Goal: Information Seeking & Learning: Learn about a topic

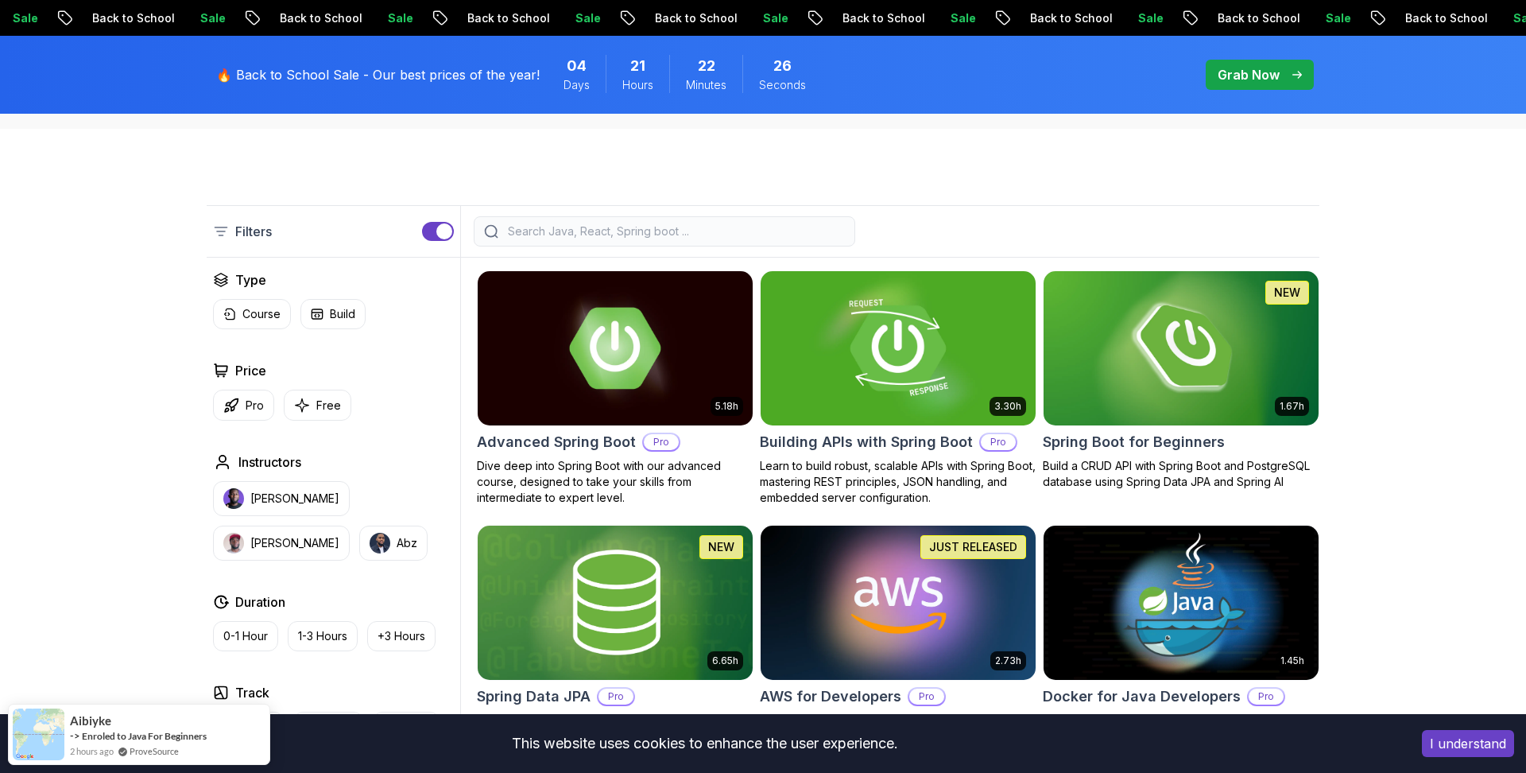
scroll to position [368, 0]
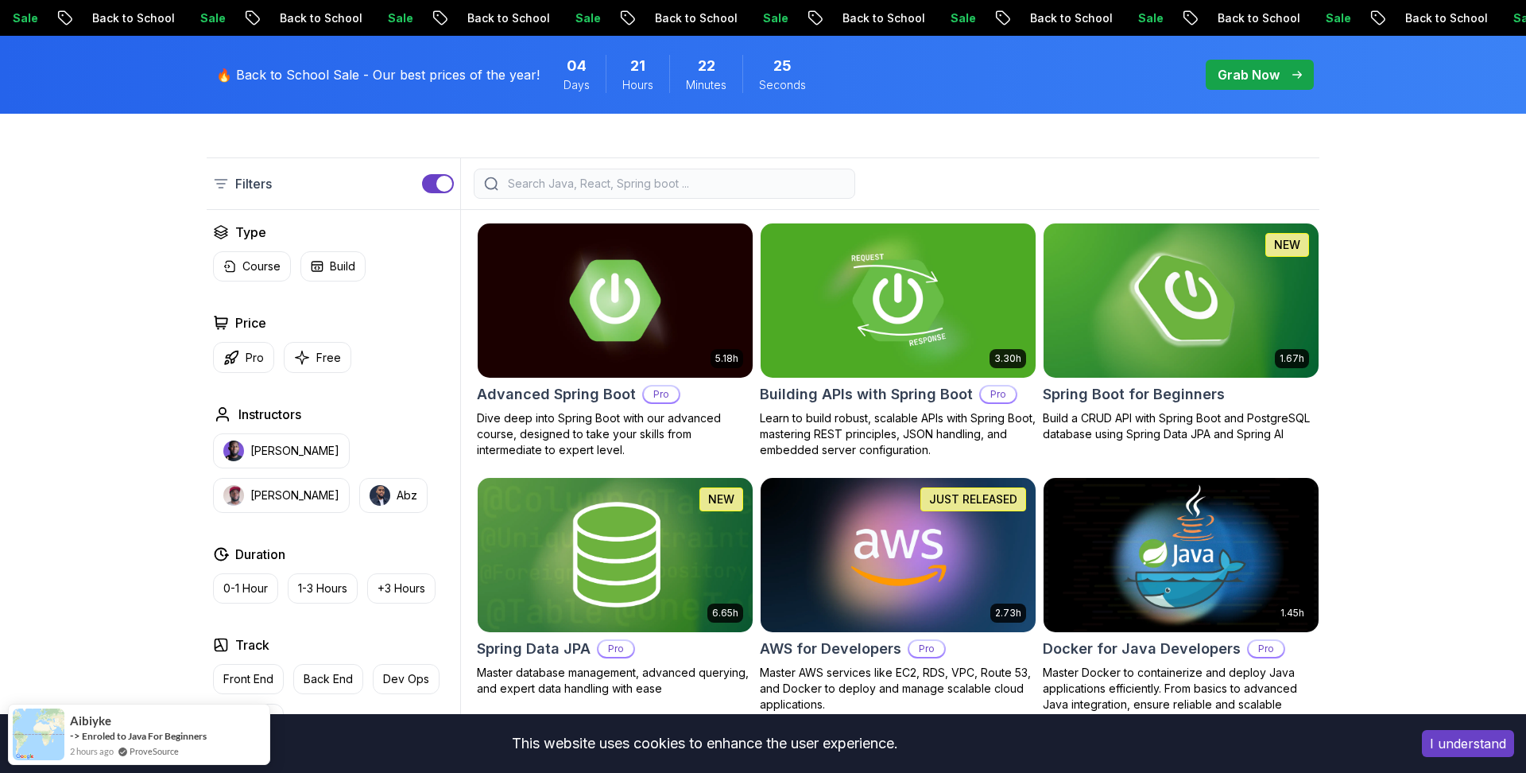
click at [1168, 328] on img at bounding box center [1180, 299] width 289 height 161
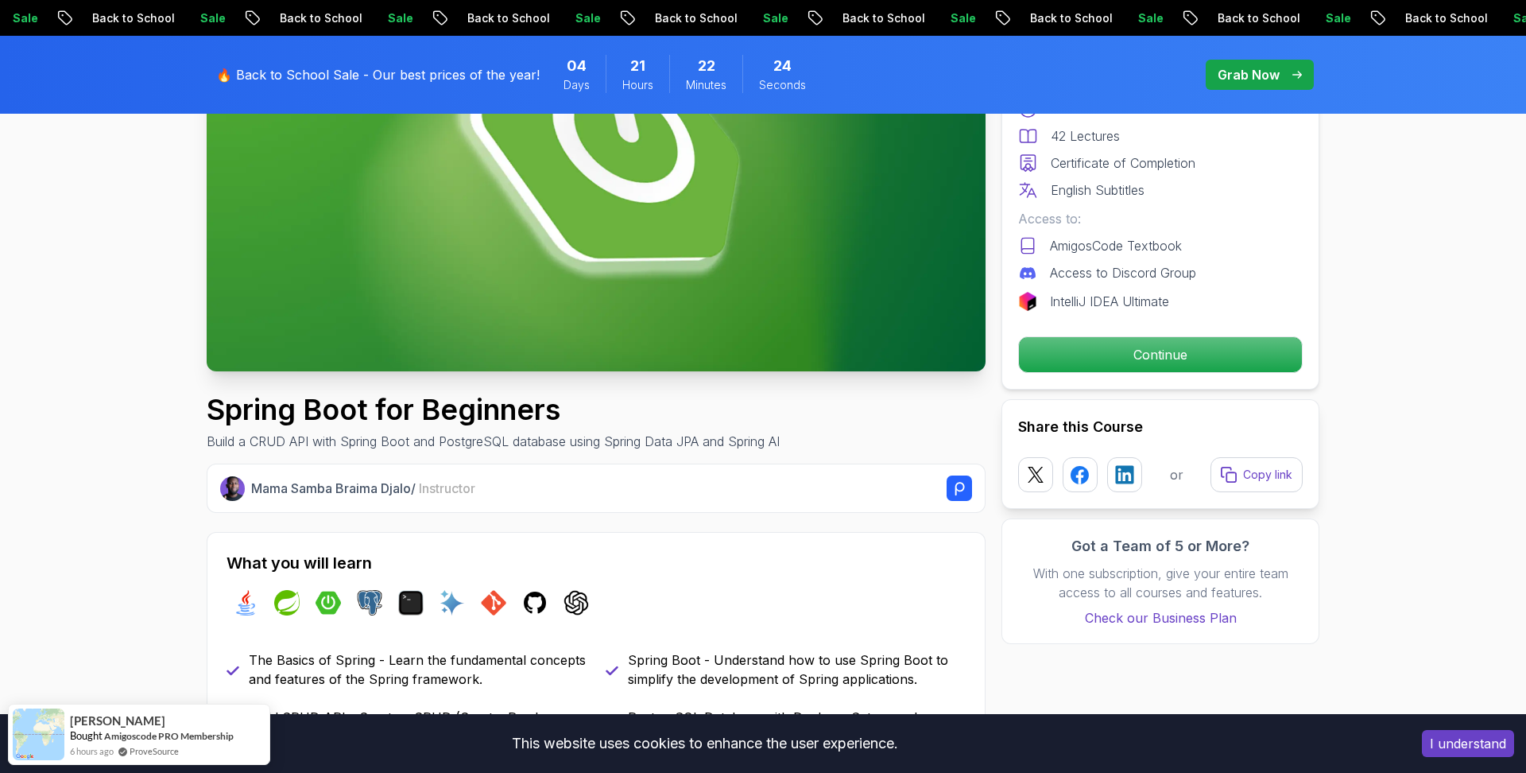
scroll to position [276, 0]
click at [1109, 356] on p "Continue" at bounding box center [1160, 354] width 269 height 33
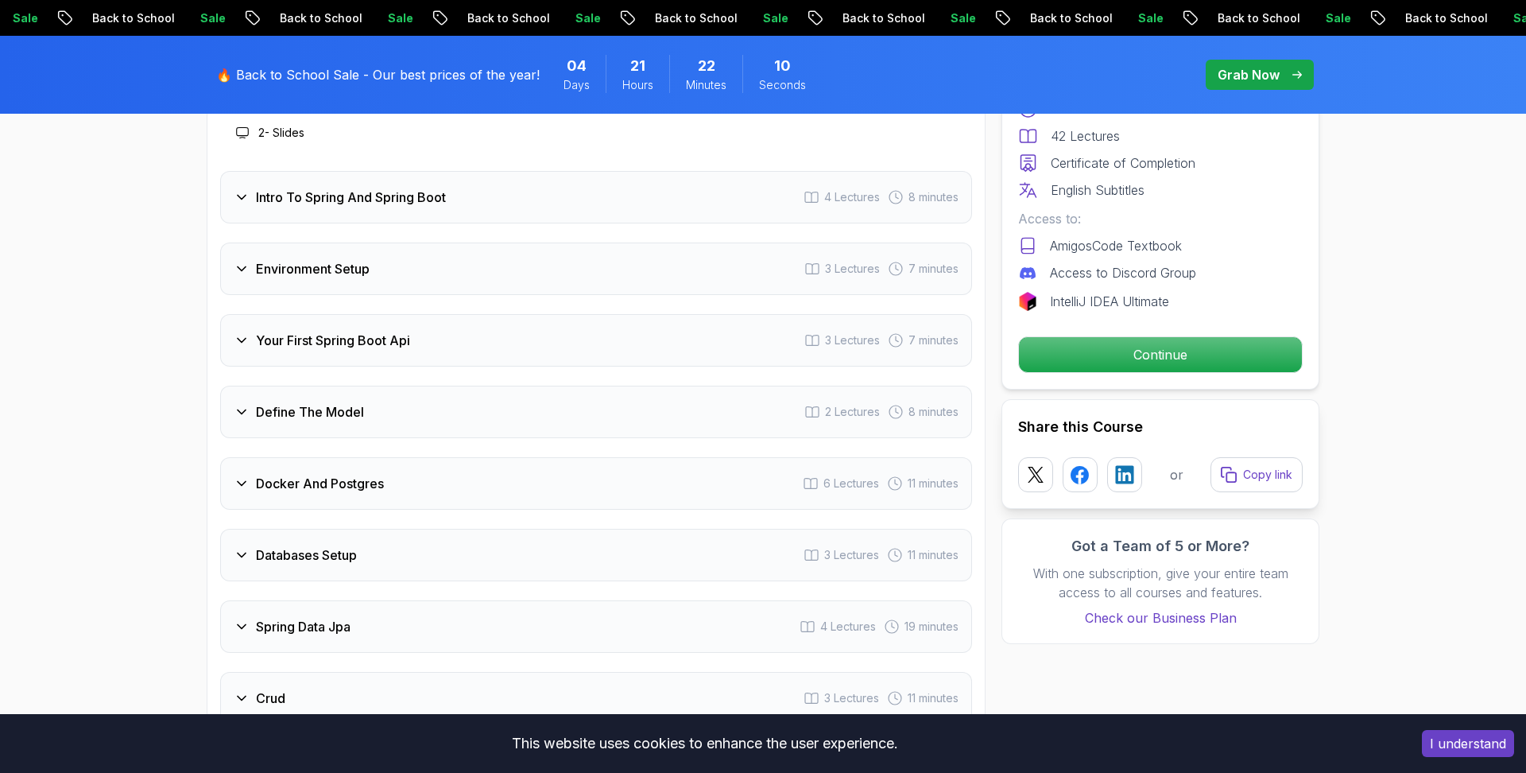
scroll to position [2213, 0]
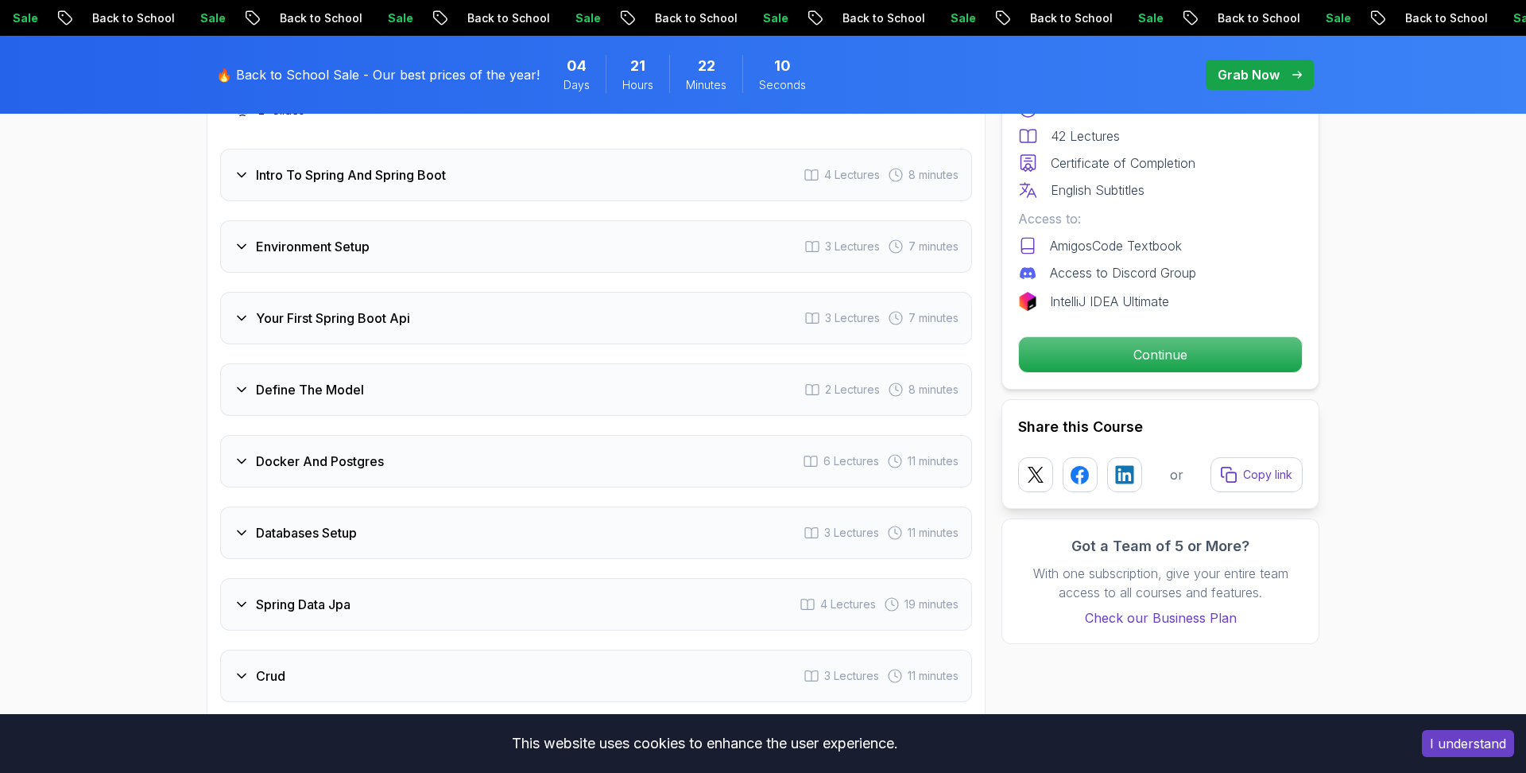
click at [358, 459] on div "Docker And Postgres 6 Lectures 11 minutes" at bounding box center [596, 461] width 752 height 52
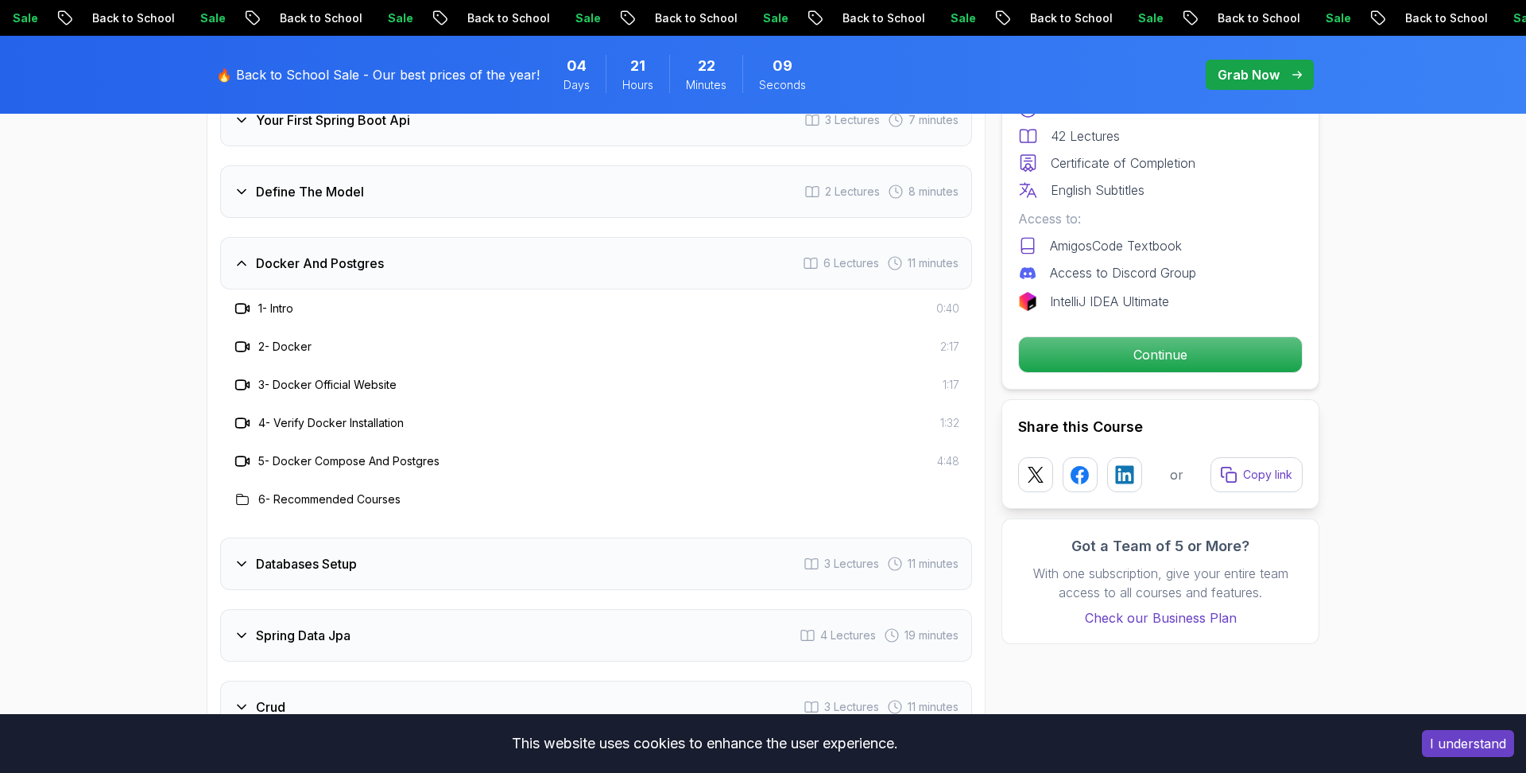
scroll to position [2346, 0]
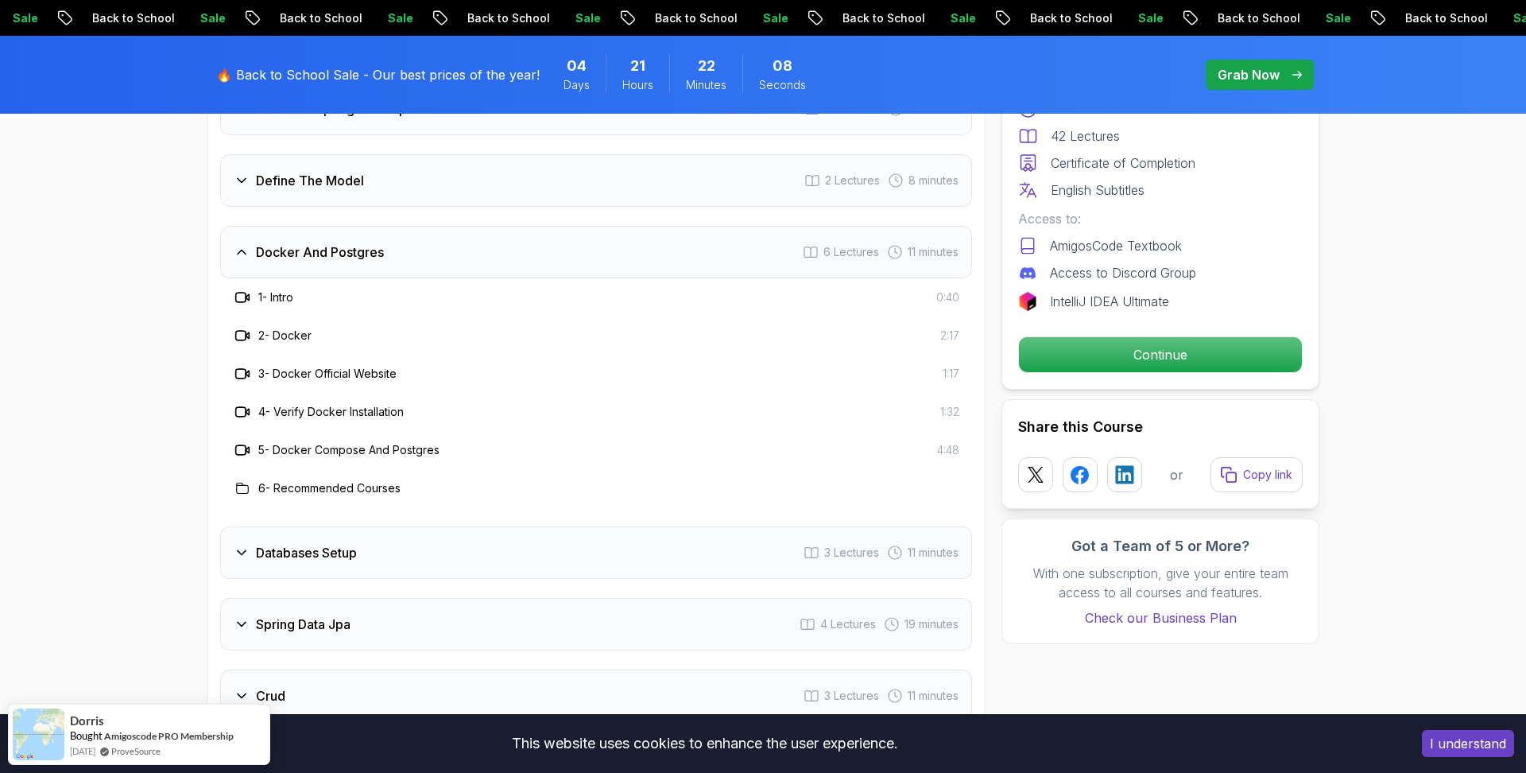
click at [292, 366] on h3 "3 - Docker Official Website" at bounding box center [327, 374] width 138 height 16
click at [251, 364] on div at bounding box center [242, 373] width 19 height 19
click at [237, 366] on icon at bounding box center [242, 374] width 16 height 16
click at [243, 404] on icon at bounding box center [242, 412] width 16 height 16
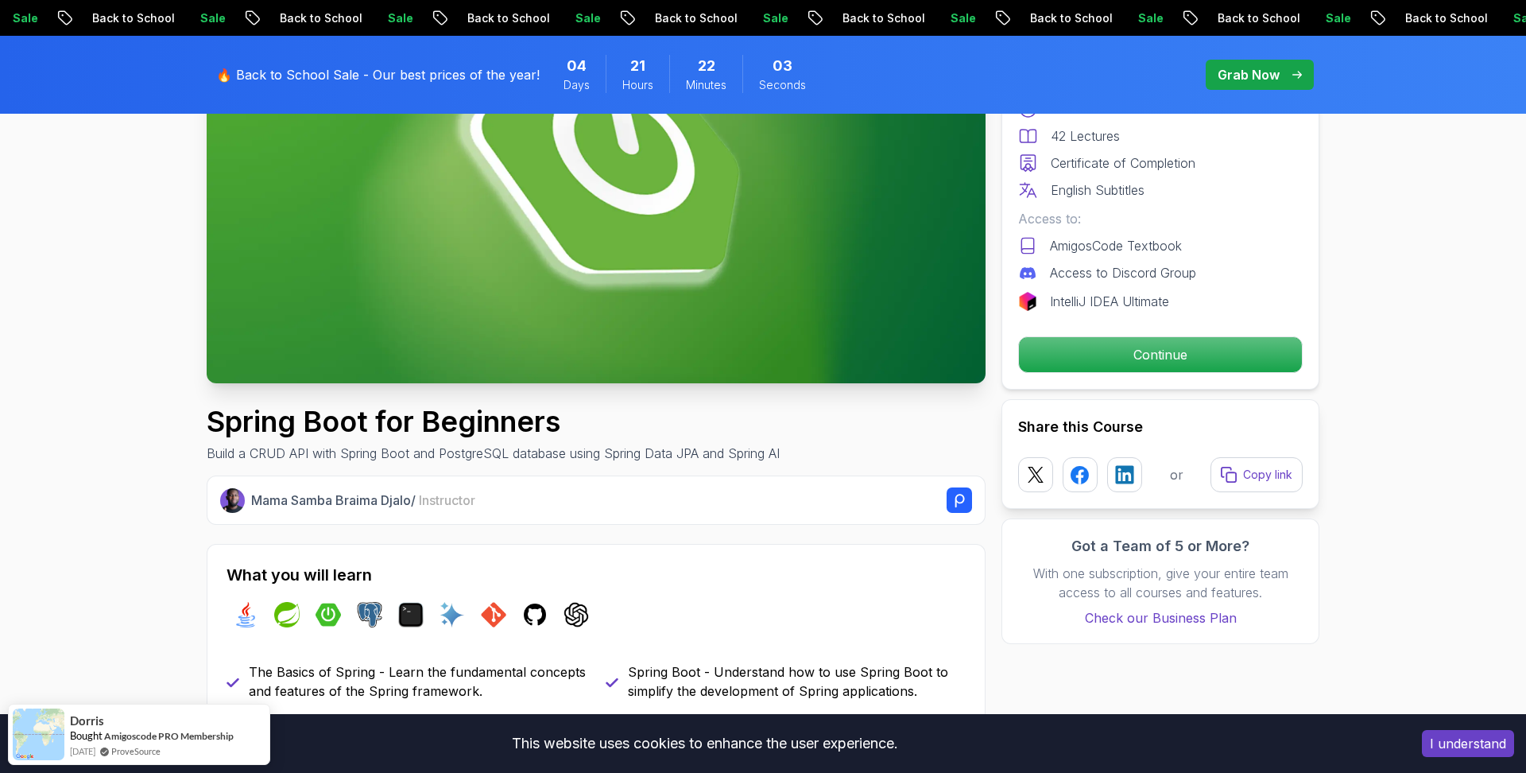
scroll to position [262, 0]
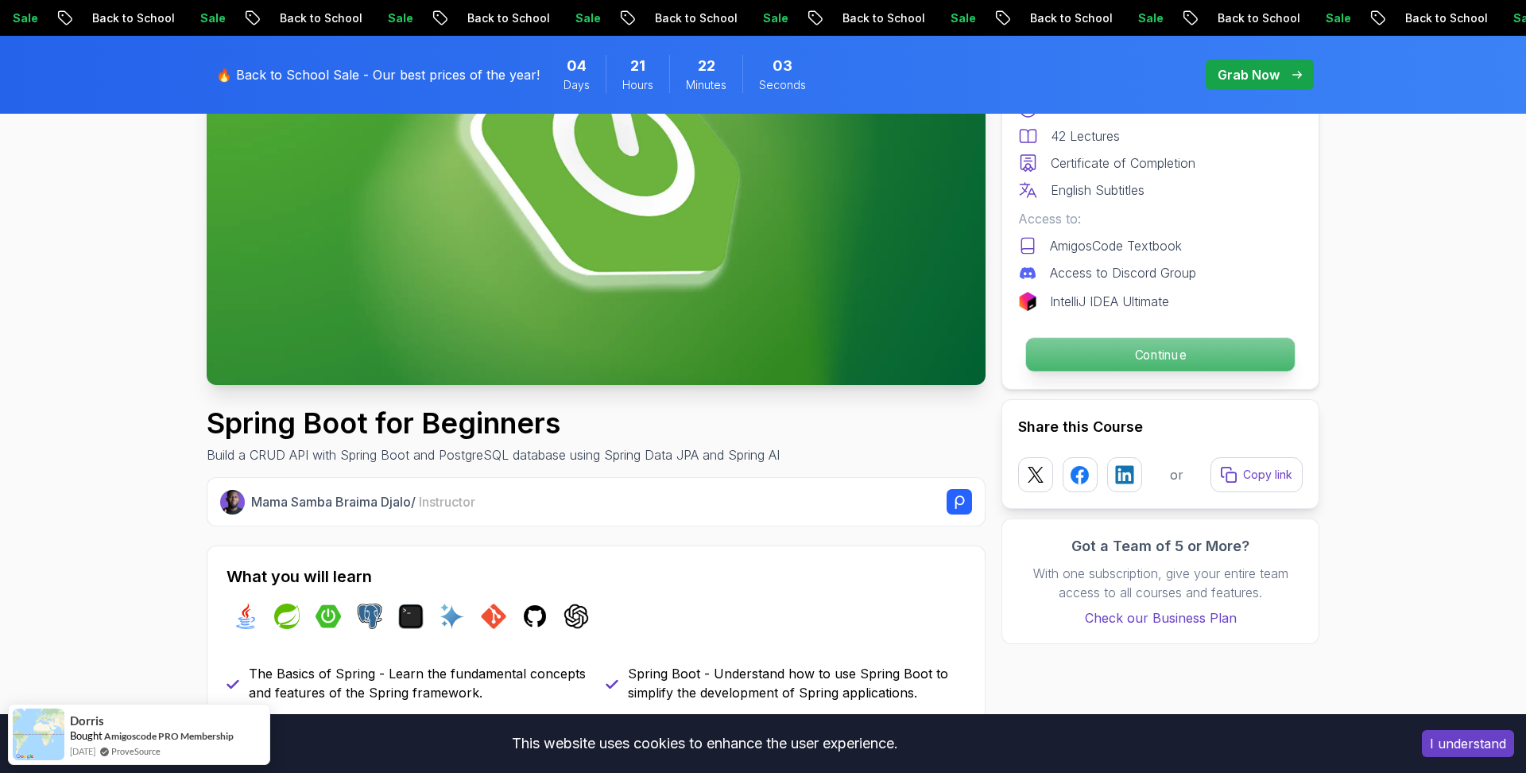
click at [1257, 366] on p "Continue" at bounding box center [1160, 354] width 269 height 33
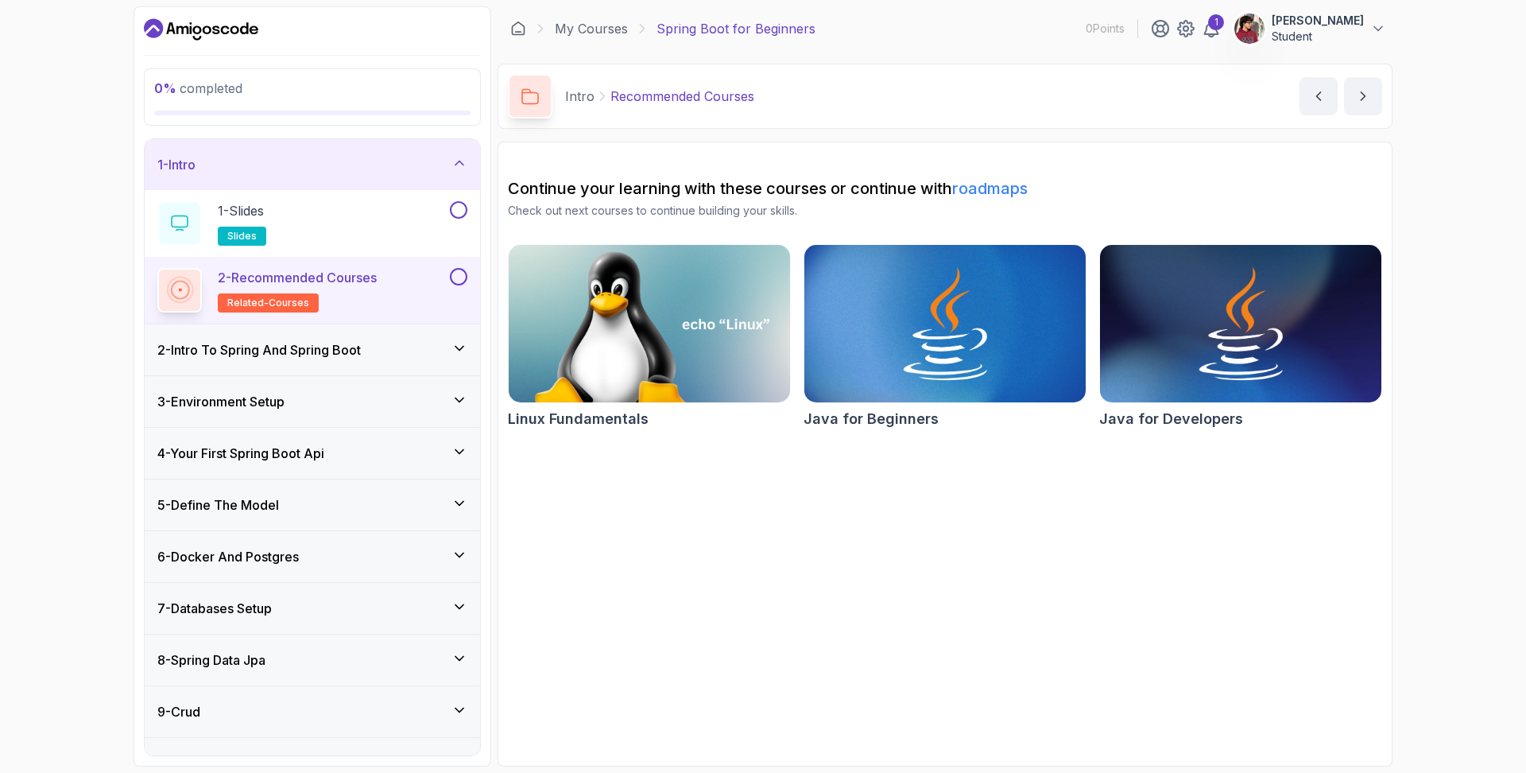
click at [470, 353] on div "2 - Intro To Spring And Spring Boot" at bounding box center [312, 349] width 335 height 51
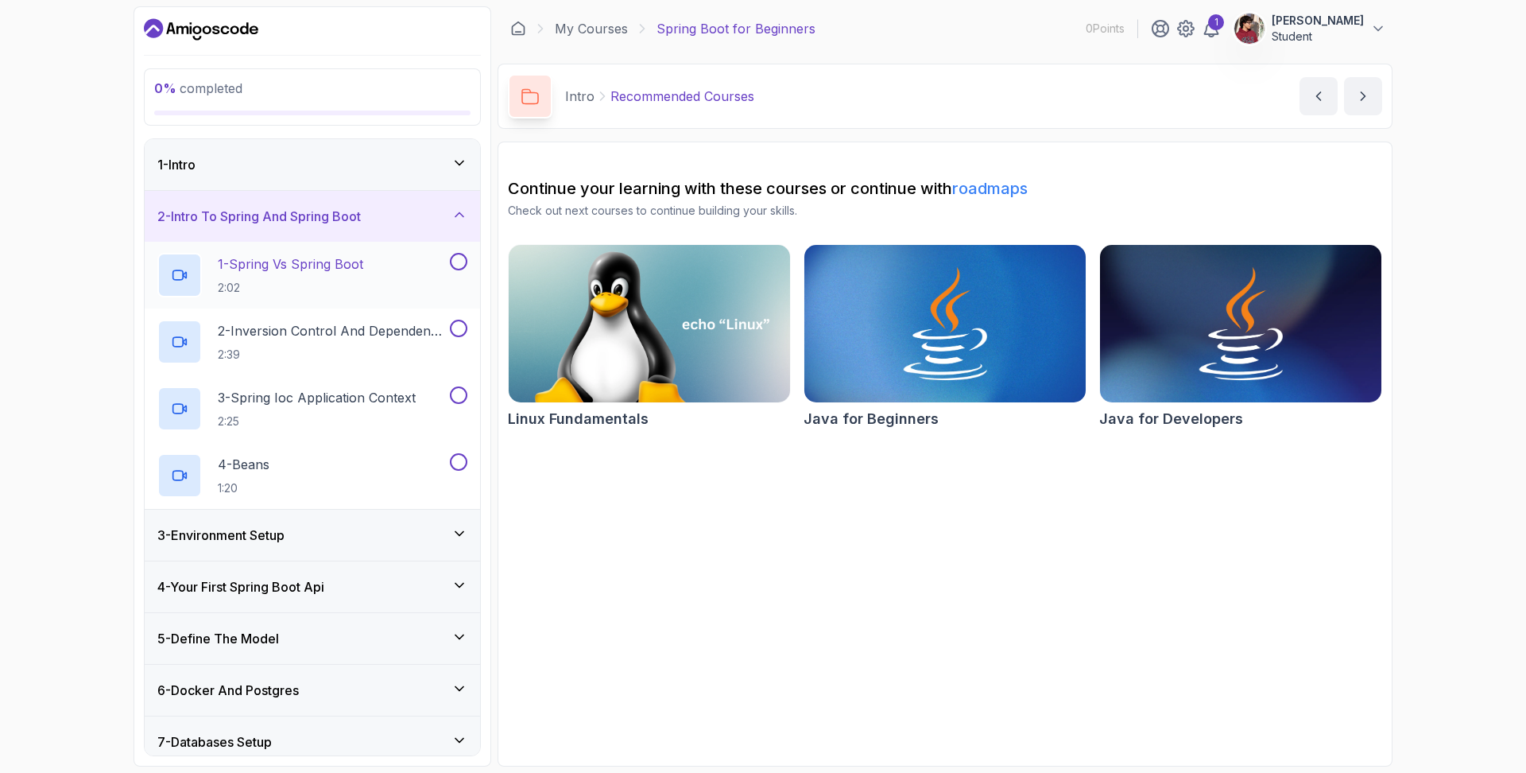
click at [463, 261] on button at bounding box center [458, 261] width 17 height 17
click at [461, 322] on button at bounding box center [458, 328] width 17 height 17
click at [463, 393] on button at bounding box center [458, 394] width 17 height 17
click at [457, 459] on button at bounding box center [458, 461] width 17 height 17
click at [470, 167] on div "1 - Intro" at bounding box center [312, 164] width 335 height 51
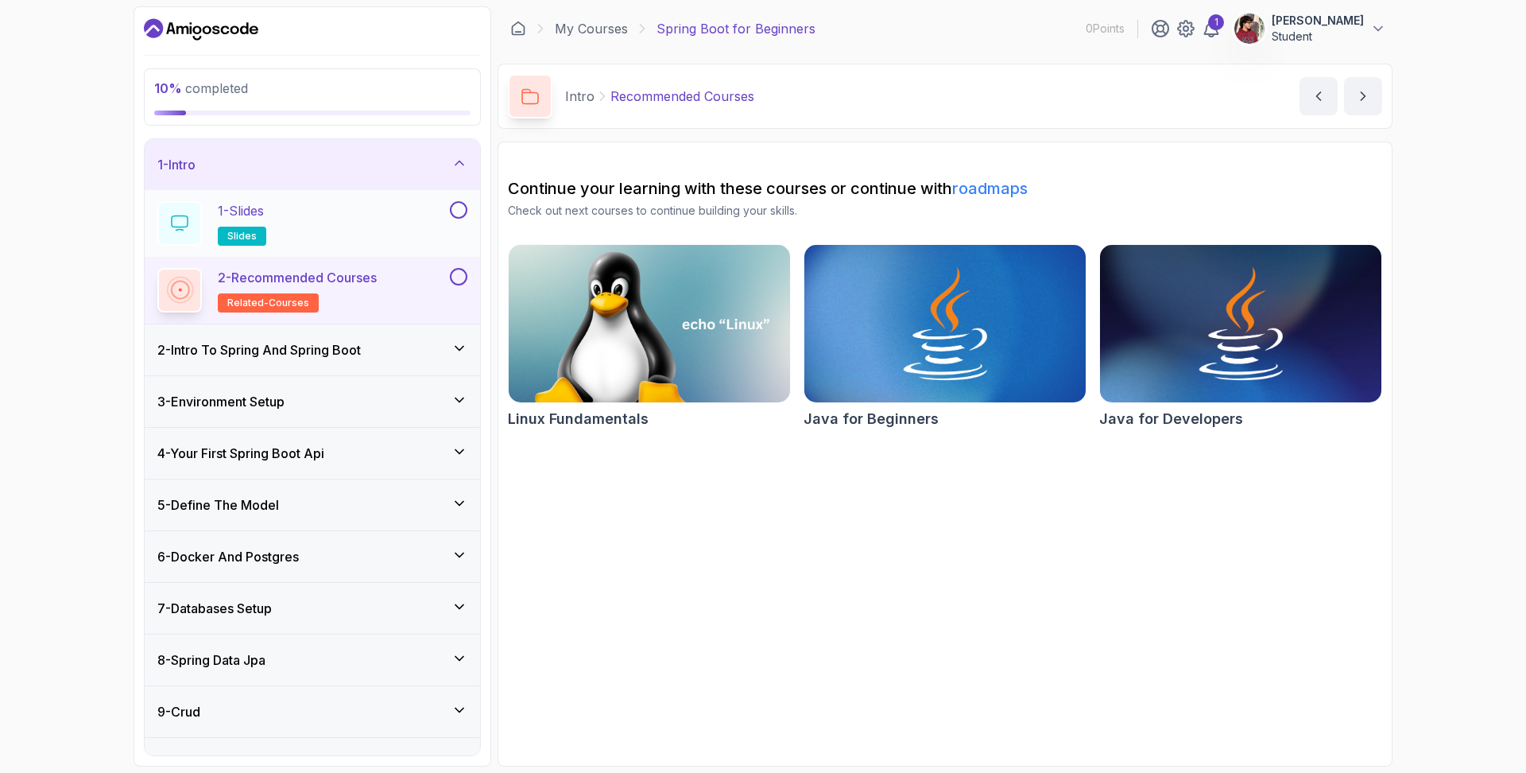
click at [464, 200] on div "1 - Slides slides" at bounding box center [312, 223] width 335 height 67
click at [463, 277] on button at bounding box center [458, 276] width 17 height 17
click at [459, 213] on button at bounding box center [458, 209] width 17 height 17
click at [455, 399] on icon at bounding box center [459, 400] width 16 height 16
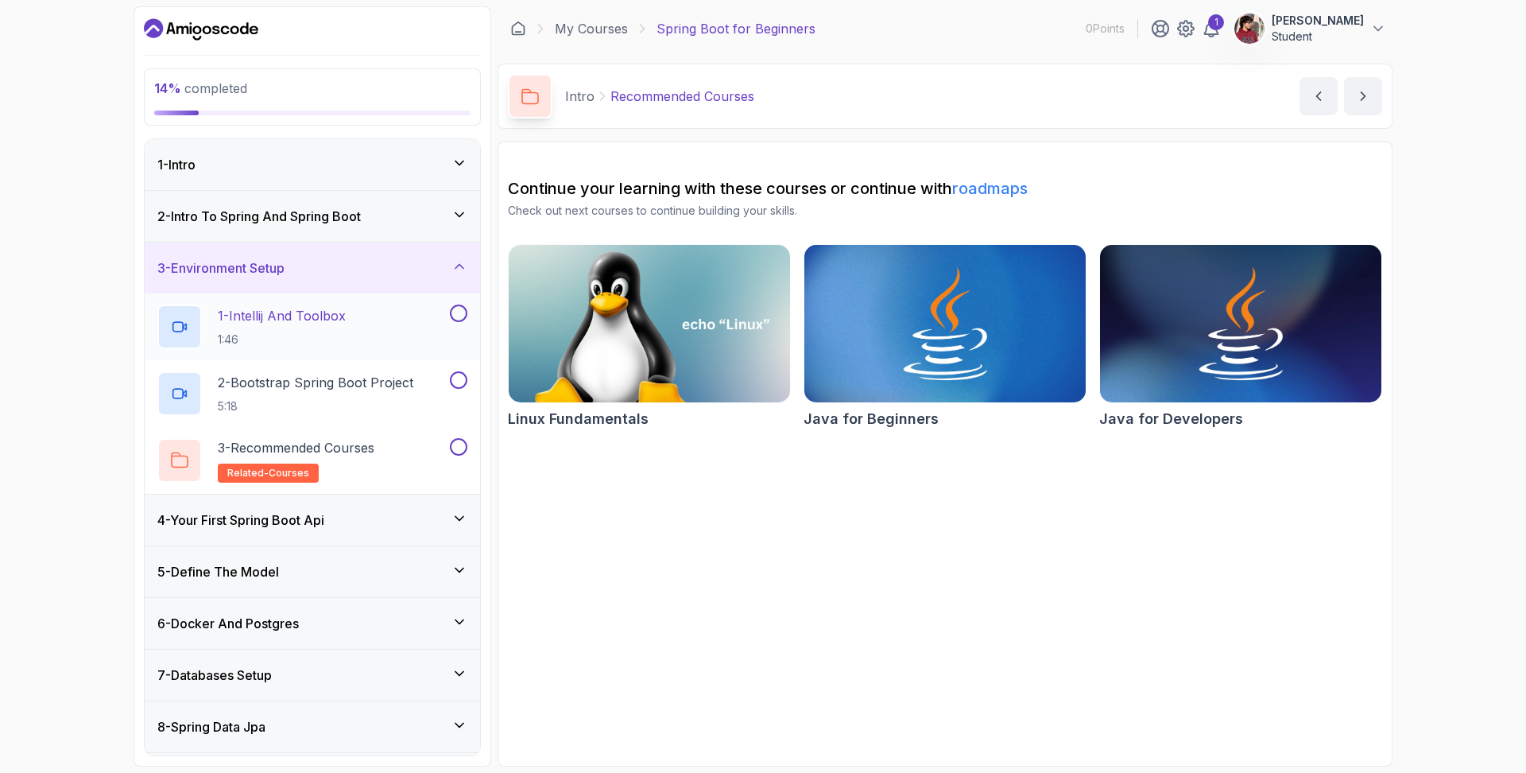
click at [456, 313] on button at bounding box center [458, 312] width 17 height 17
click at [455, 379] on button at bounding box center [458, 379] width 17 height 17
click at [459, 447] on button at bounding box center [458, 446] width 17 height 17
click at [474, 521] on div "4 - Your First Spring Boot Api" at bounding box center [312, 519] width 335 height 51
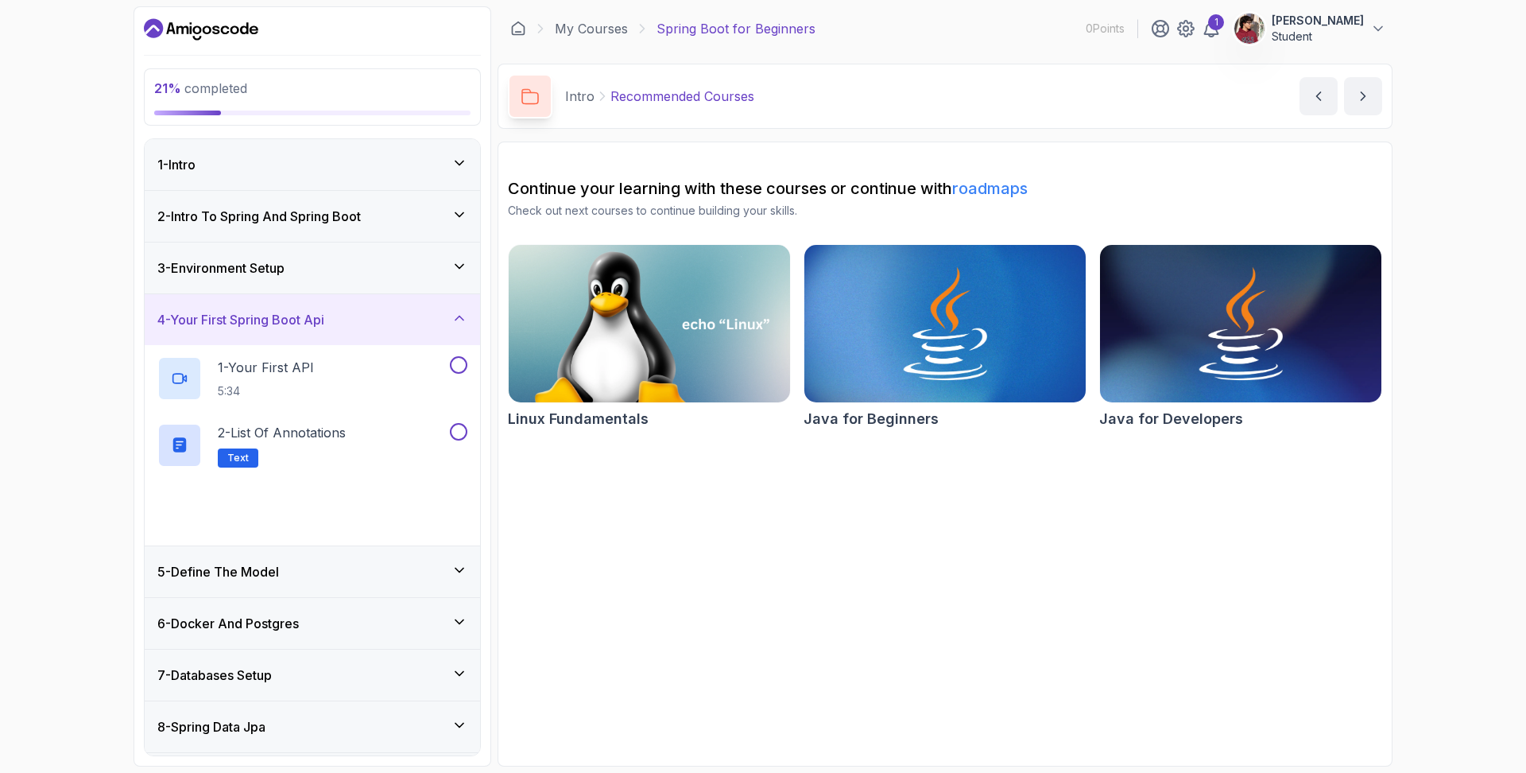
scroll to position [174, 0]
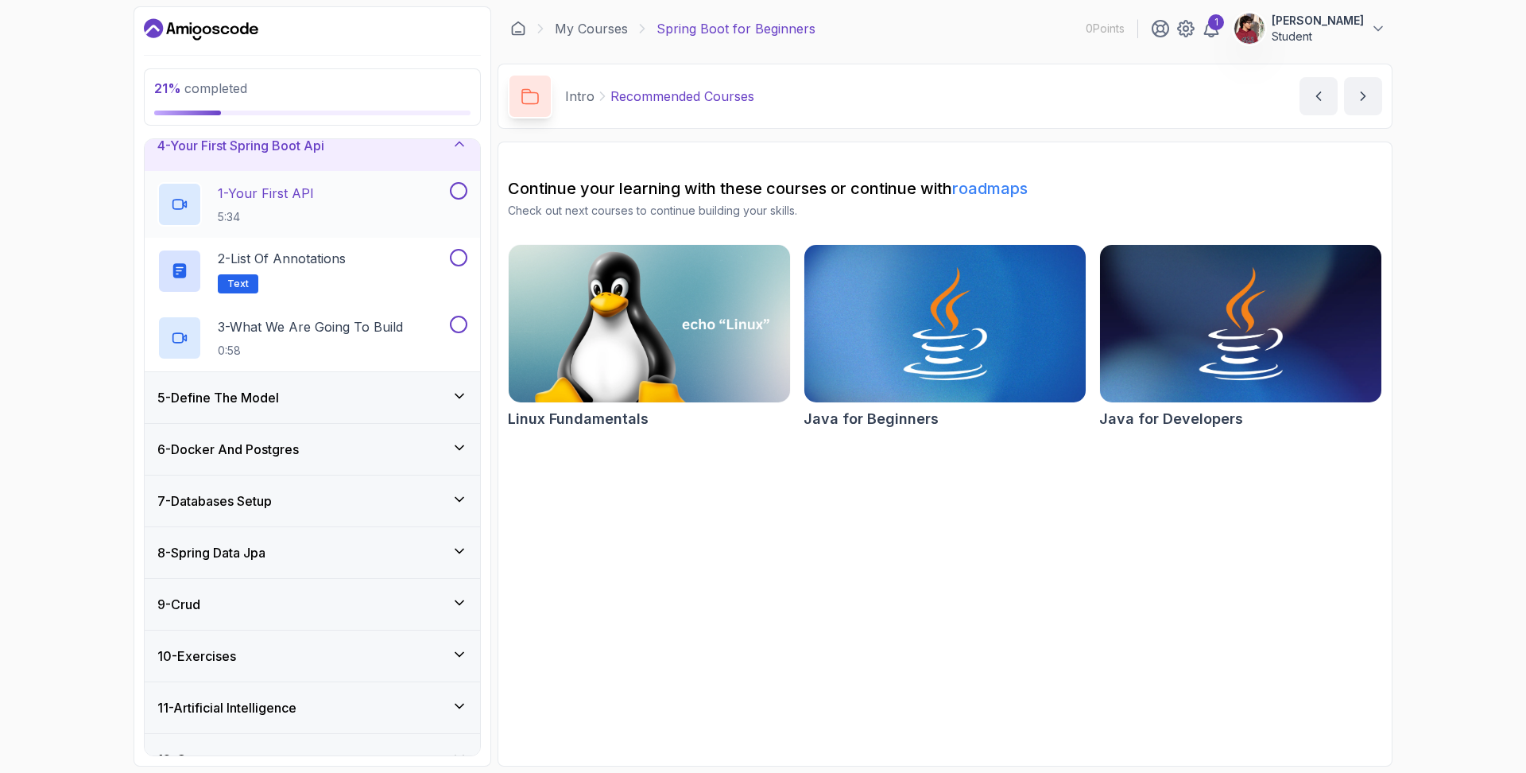
click at [461, 190] on button at bounding box center [458, 190] width 17 height 17
click at [460, 256] on button at bounding box center [458, 257] width 17 height 17
click at [463, 325] on button at bounding box center [458, 324] width 17 height 17
click at [462, 400] on icon at bounding box center [459, 396] width 16 height 16
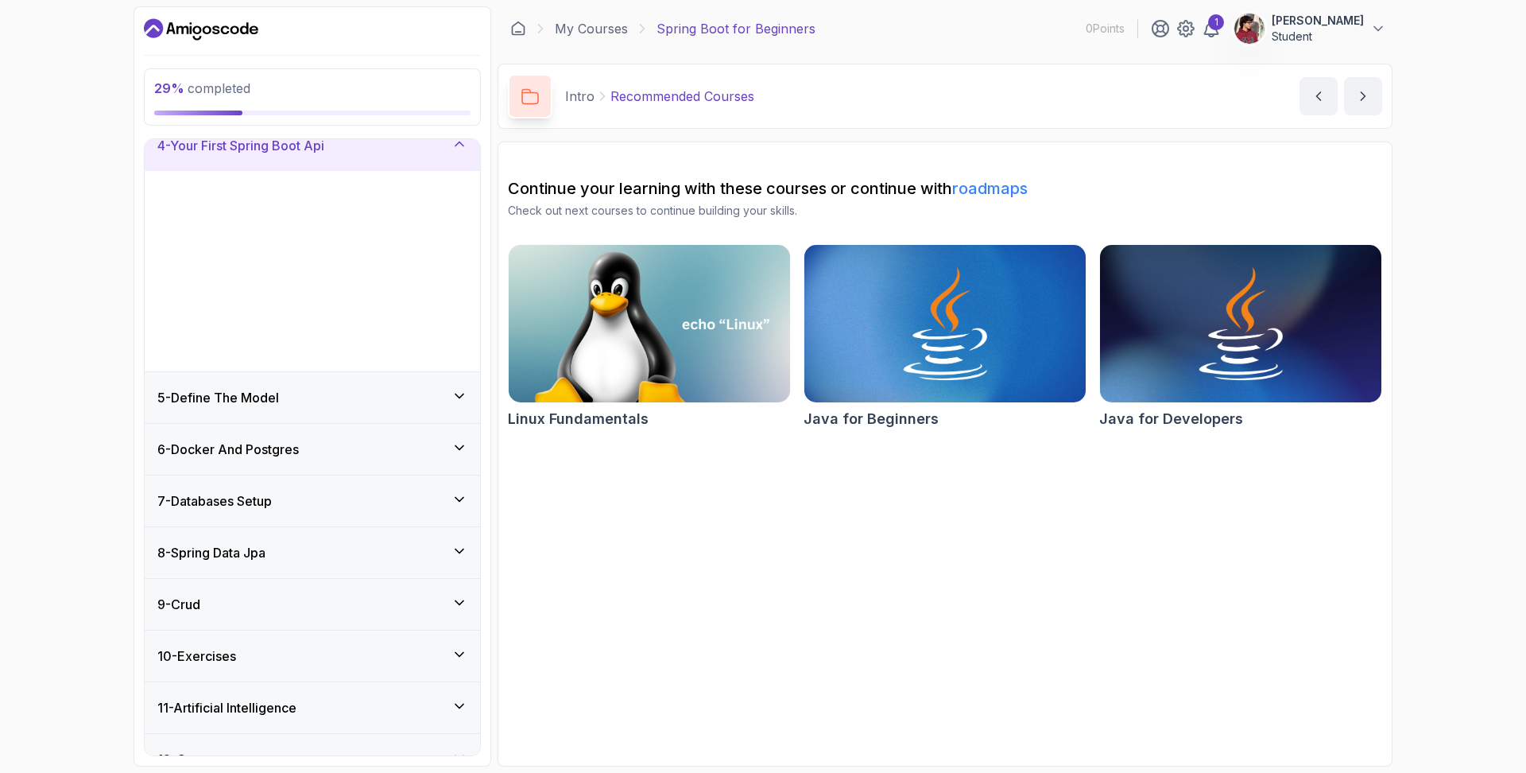
scroll to position [3, 0]
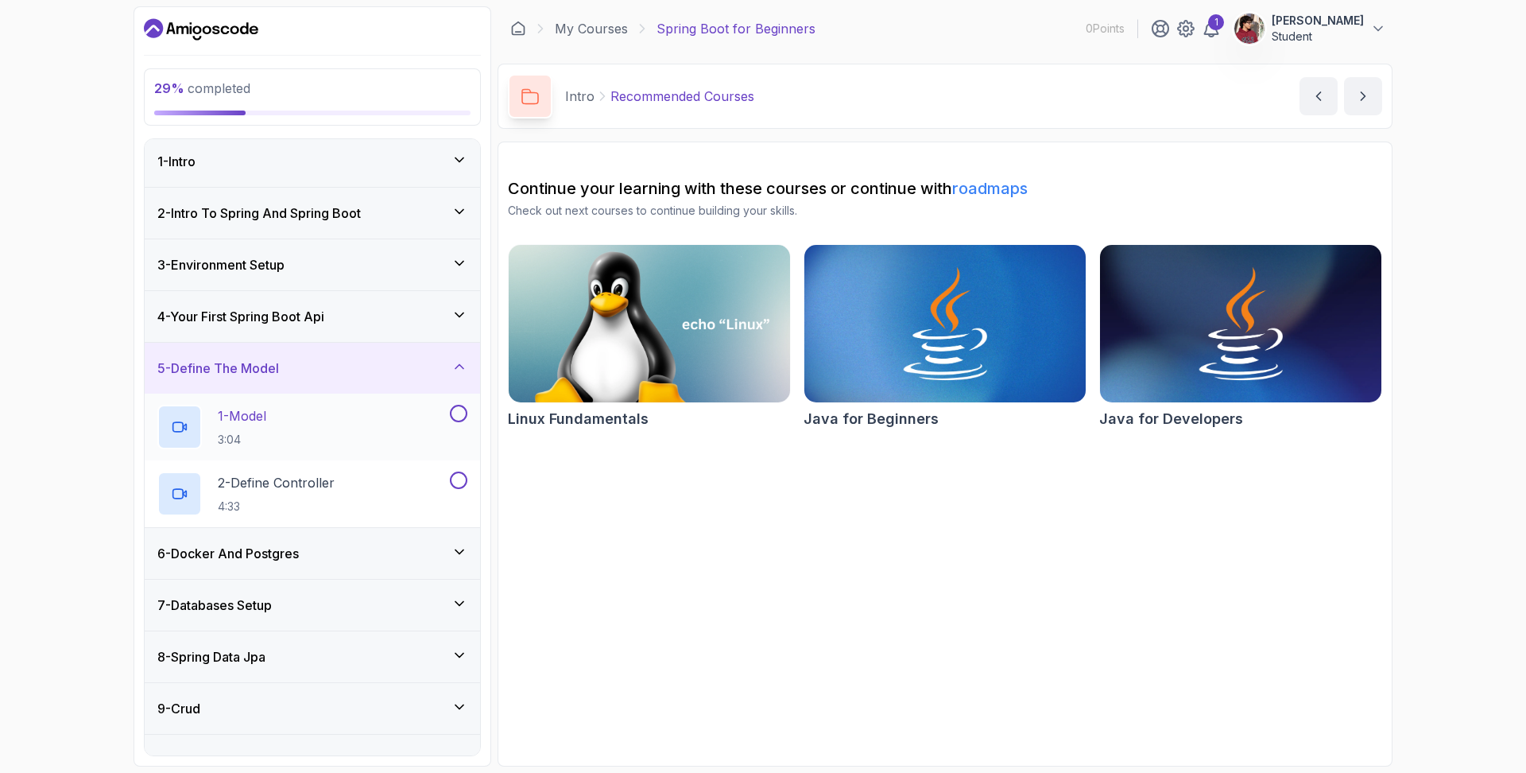
drag, startPoint x: 459, startPoint y: 414, endPoint x: 458, endPoint y: 422, distance: 8.0
click at [459, 416] on button at bounding box center [458, 413] width 17 height 17
click at [464, 476] on button at bounding box center [458, 479] width 17 height 17
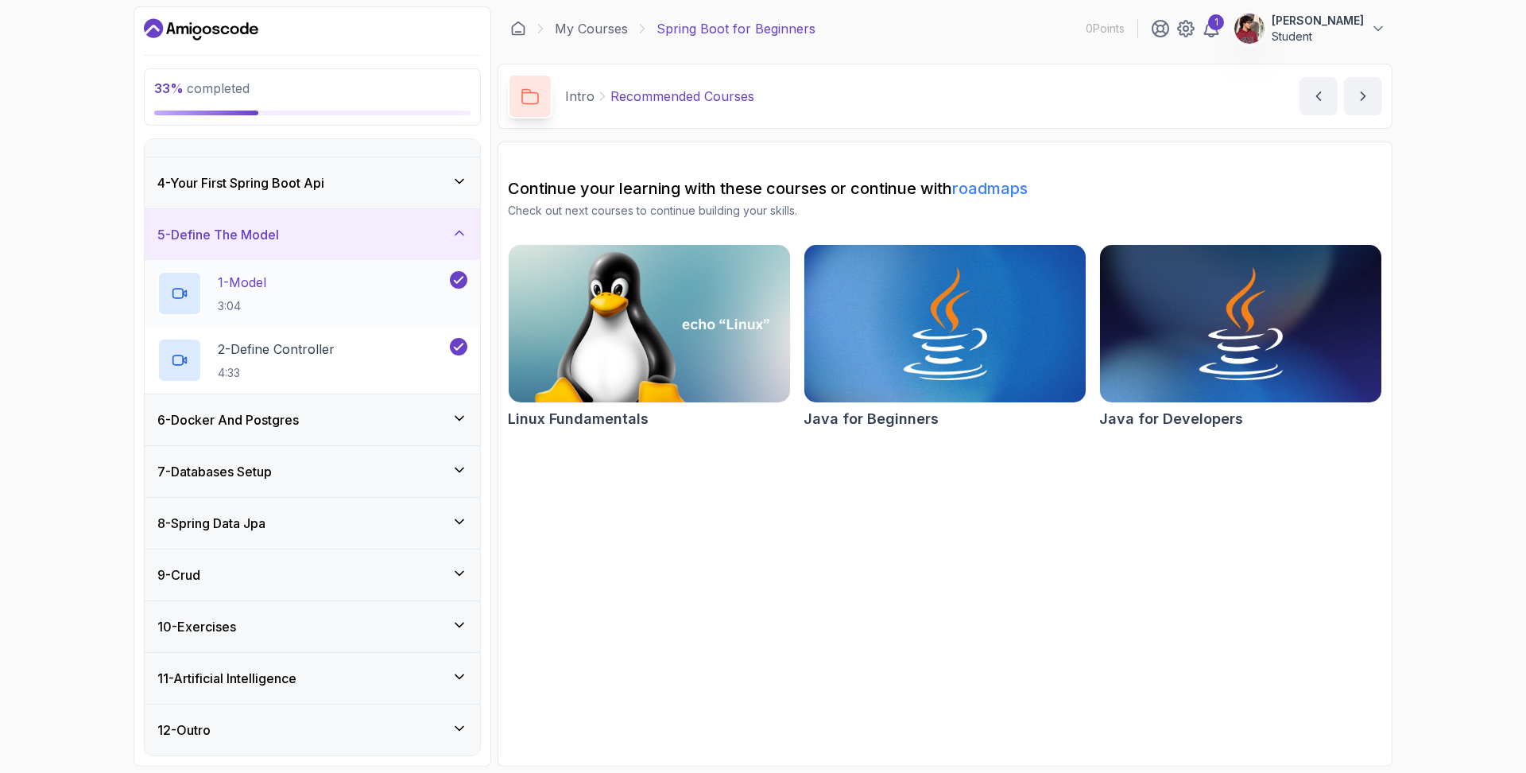
click at [409, 413] on div "6 - Docker And Postgres" at bounding box center [312, 419] width 310 height 19
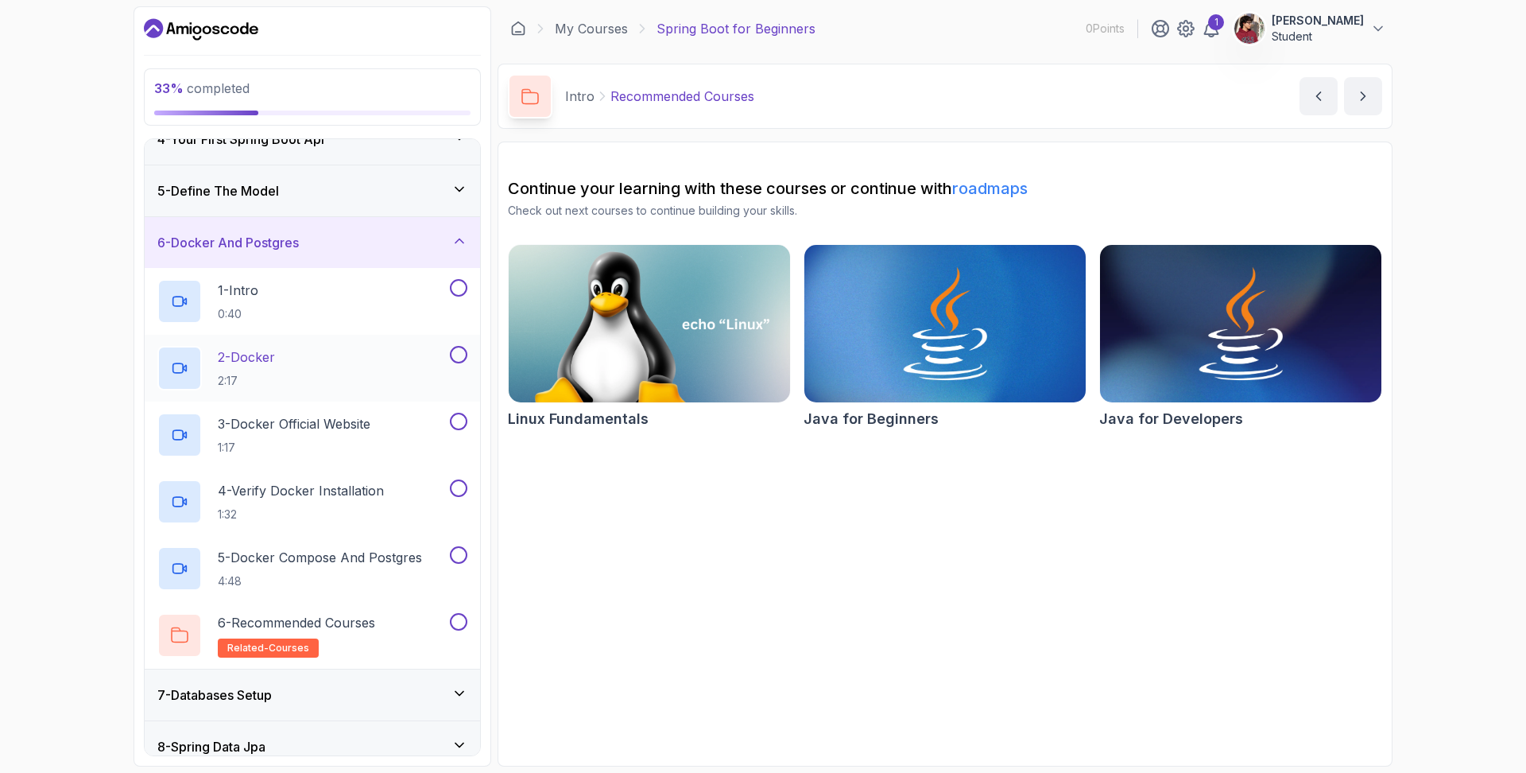
scroll to position [181, 0]
click at [457, 285] on button at bounding box center [458, 286] width 17 height 17
click at [457, 348] on button at bounding box center [458, 353] width 17 height 17
click at [454, 425] on button at bounding box center [458, 420] width 17 height 17
click at [463, 485] on button at bounding box center [458, 487] width 17 height 17
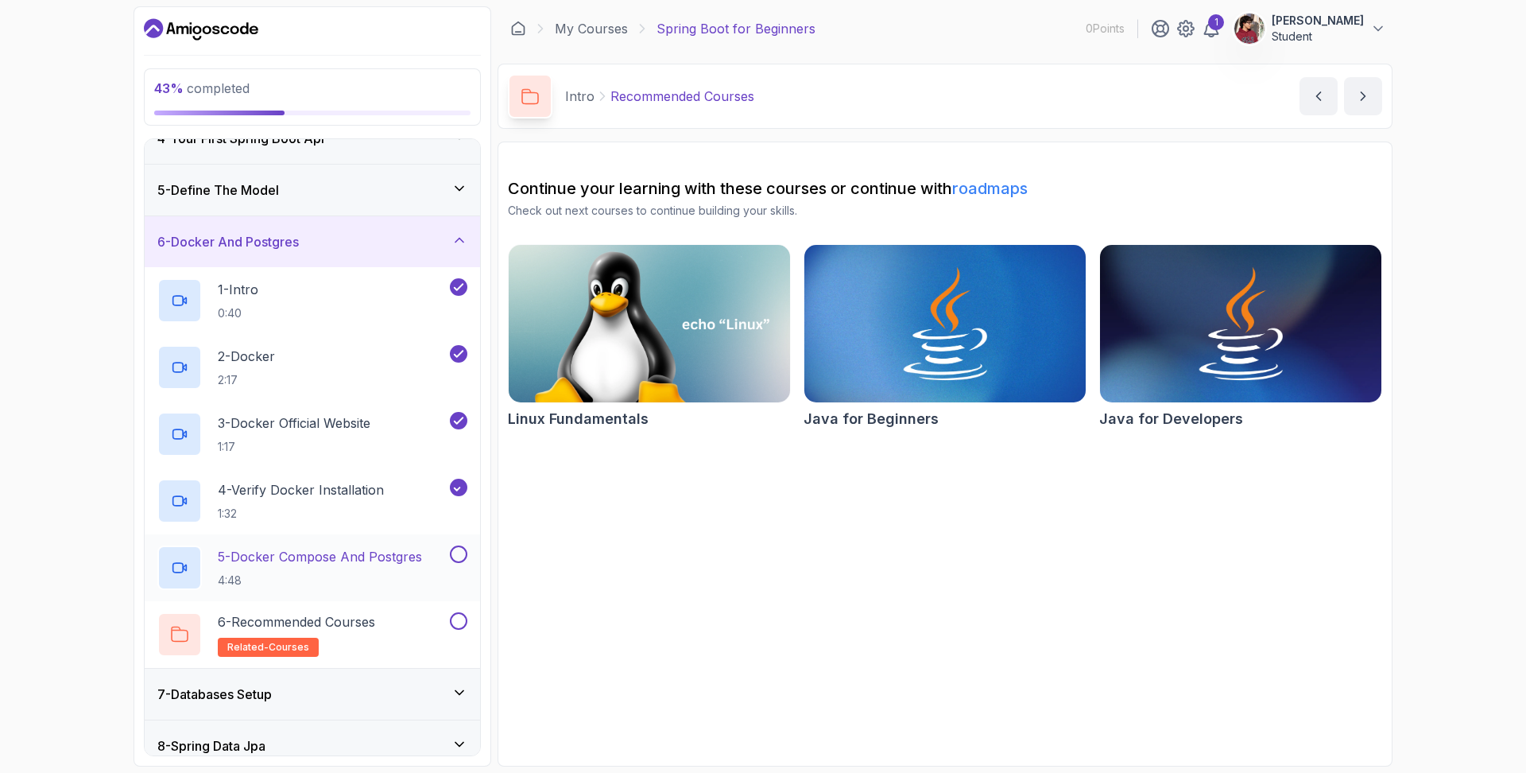
click at [368, 587] on p "4:48" at bounding box center [320, 580] width 204 height 16
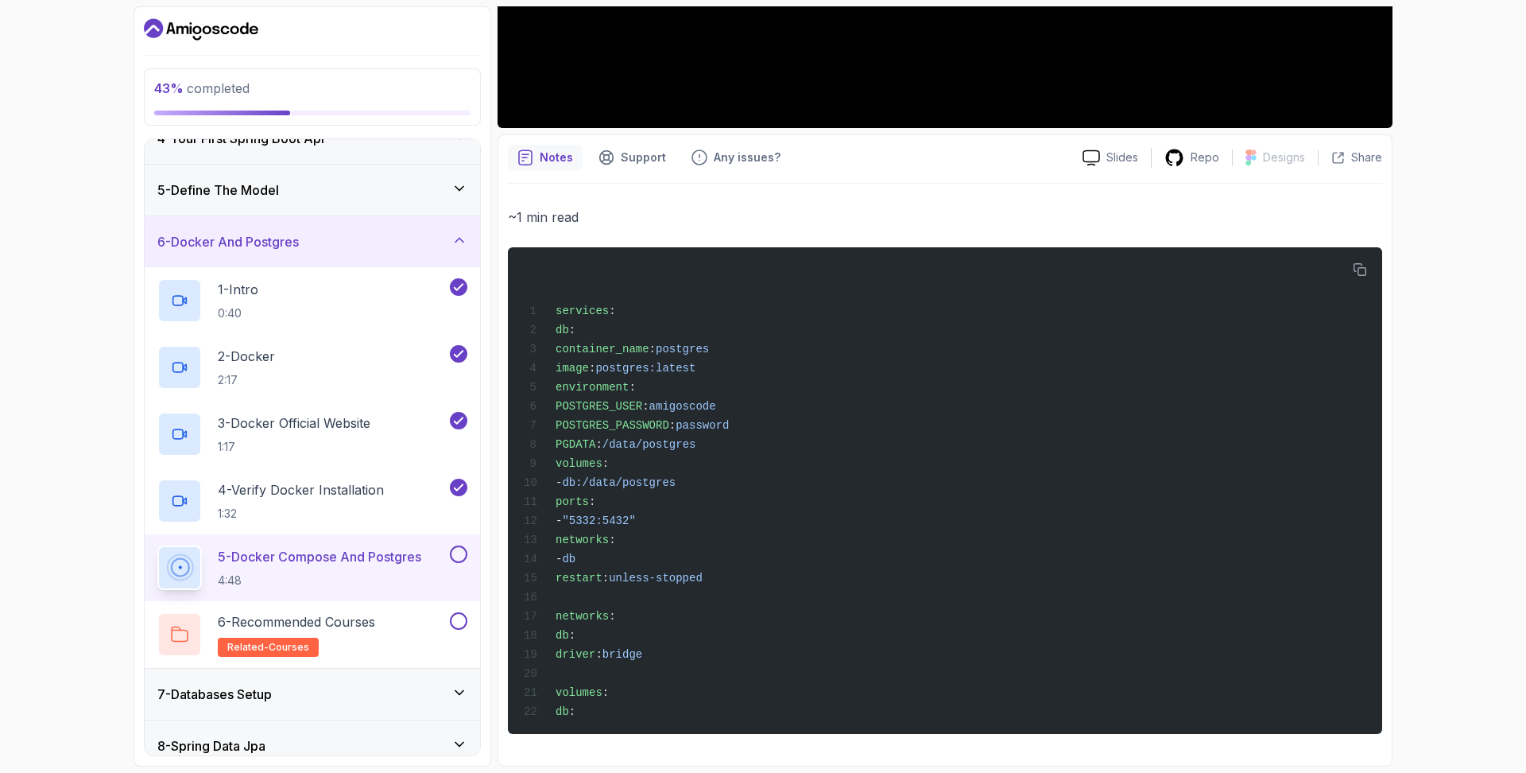
scroll to position [534, 0]
click at [1362, 263] on icon "button" at bounding box center [1360, 270] width 14 height 14
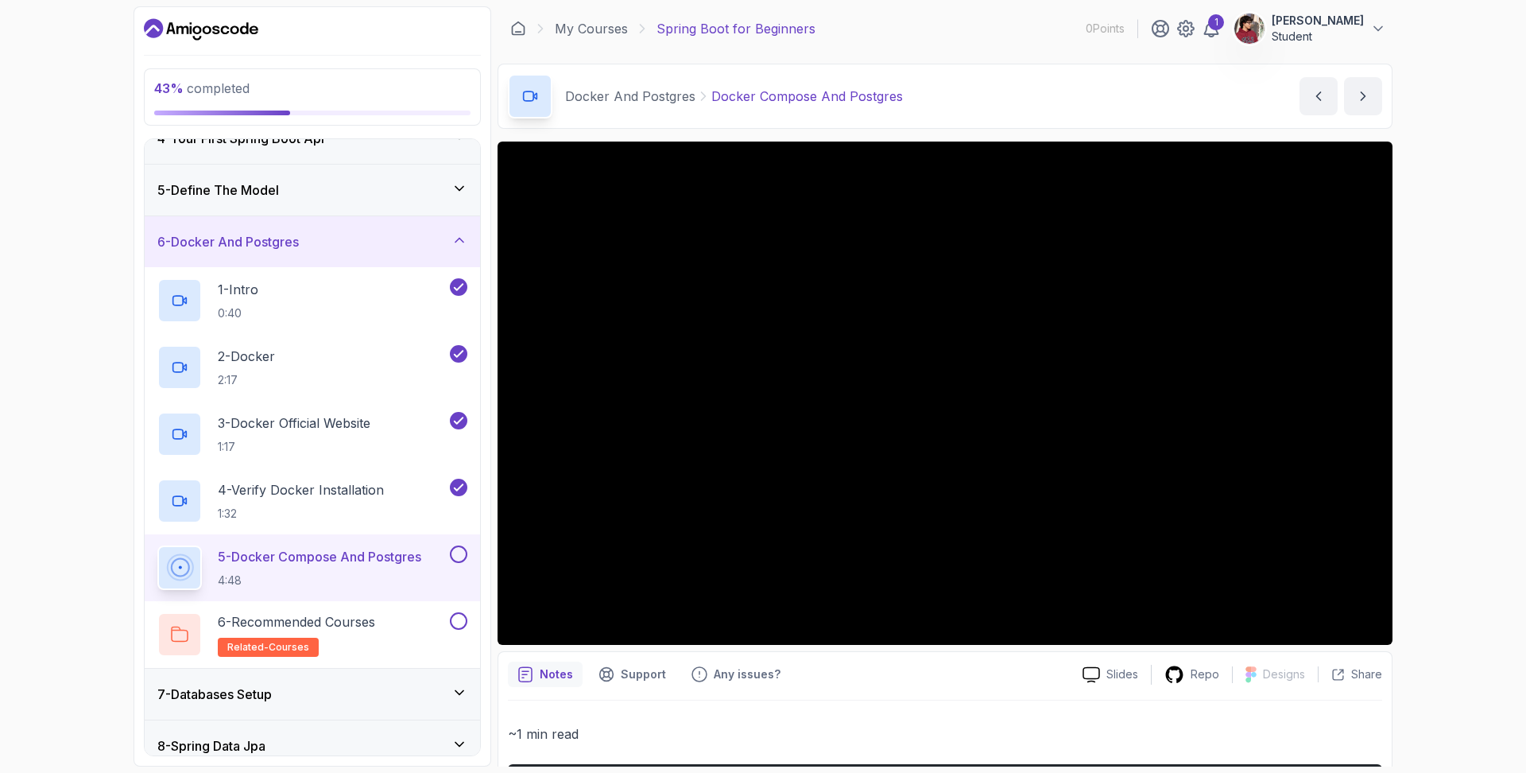
scroll to position [-1, 0]
